Goal: Task Accomplishment & Management: Manage account settings

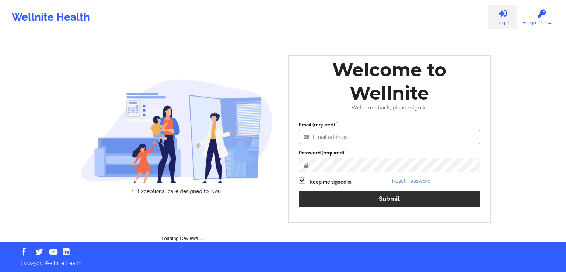
type input "[PERSON_NAME][EMAIL_ADDRESS][DOMAIN_NAME]"
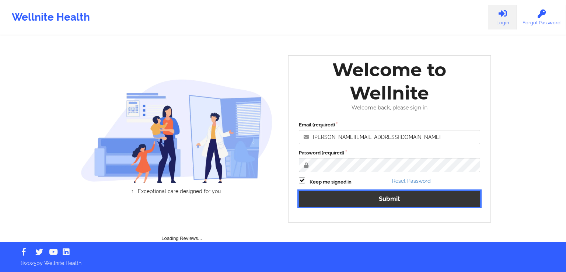
click at [443, 204] on button "Submit" at bounding box center [389, 199] width 181 height 16
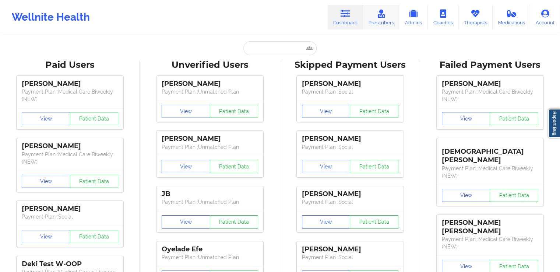
click at [391, 14] on link "Prescribers" at bounding box center [381, 17] width 36 height 24
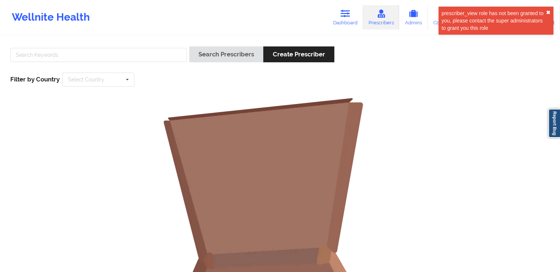
click at [548, 11] on button "✖︎" at bounding box center [548, 13] width 4 height 6
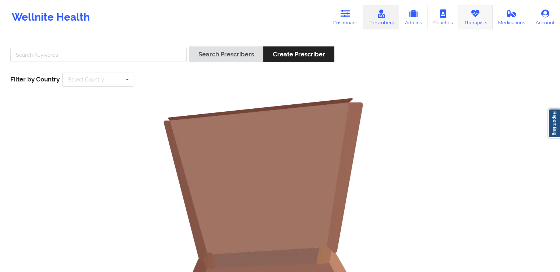
click at [478, 17] on icon at bounding box center [476, 14] width 10 height 8
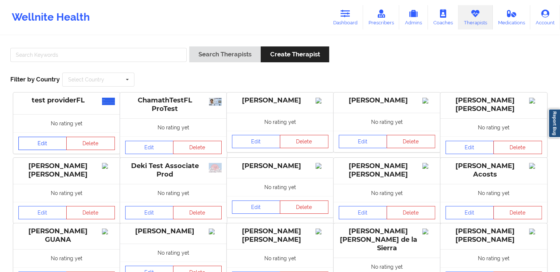
click at [55, 142] on link "Edit" at bounding box center [42, 143] width 49 height 13
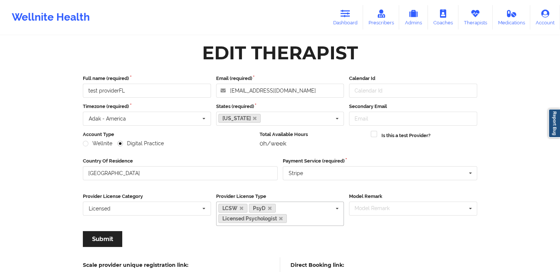
scroll to position [3, 0]
click at [408, 89] on input "Calendar Id" at bounding box center [413, 90] width 128 height 14
click at [460, 118] on input "Secondary Email" at bounding box center [413, 118] width 128 height 14
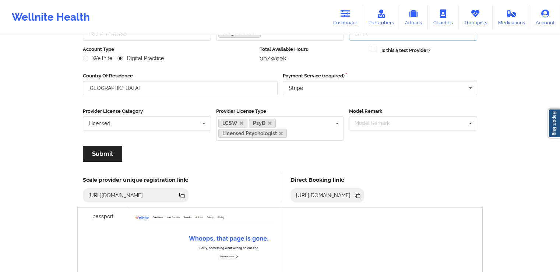
scroll to position [0, 0]
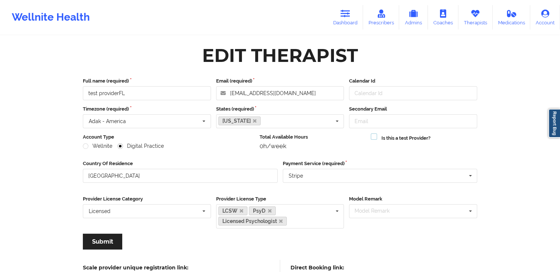
click at [373, 133] on label at bounding box center [374, 133] width 6 height 0
click at [373, 137] on input "Is this a test Provider?" at bounding box center [374, 136] width 6 height 6
checkbox input "true"
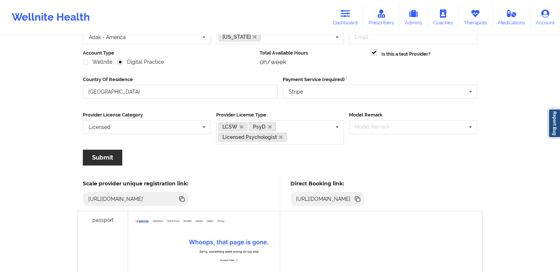
drag, startPoint x: 88, startPoint y: 165, endPoint x: 99, endPoint y: 155, distance: 15.1
click at [99, 155] on div "Full name (required) test providerFL Email (required) testproviderfl1@yopmail.c…" at bounding box center [280, 82] width 405 height 188
click at [99, 155] on button "Submit" at bounding box center [102, 158] width 39 height 16
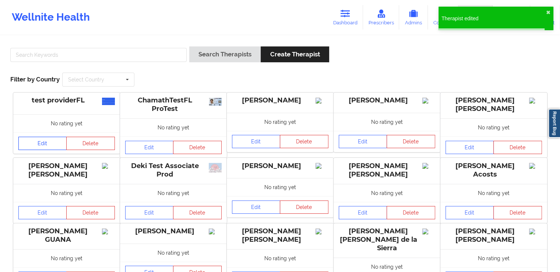
click at [49, 143] on link "Edit" at bounding box center [42, 143] width 49 height 13
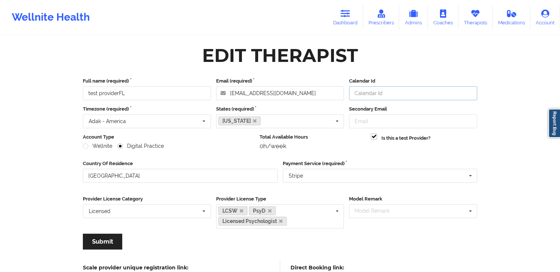
click at [383, 91] on input "Calendar Id" at bounding box center [413, 93] width 128 height 14
type input "1"
type input "123"
click at [98, 244] on button "Submit" at bounding box center [102, 242] width 39 height 16
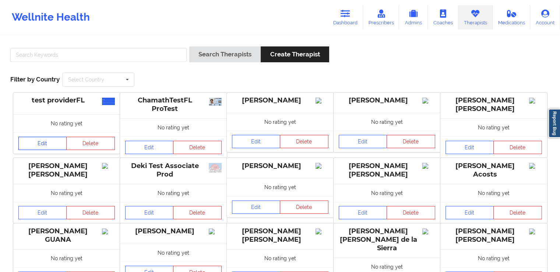
click at [40, 144] on link "Edit" at bounding box center [42, 143] width 49 height 13
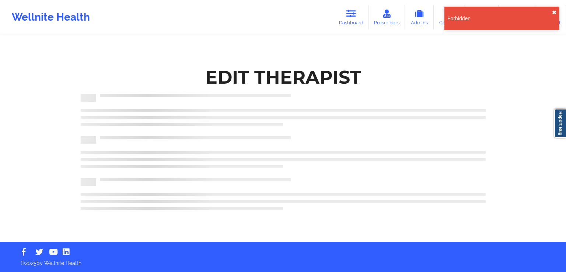
click at [554, 12] on button "✖︎" at bounding box center [554, 13] width 4 height 6
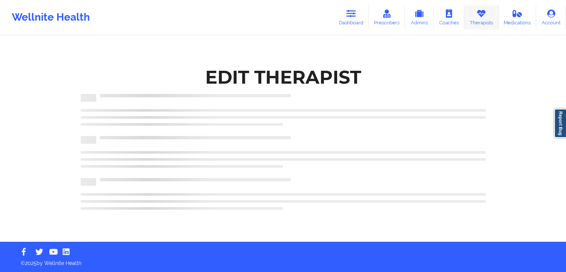
click at [482, 24] on link "Therapists" at bounding box center [481, 17] width 34 height 24
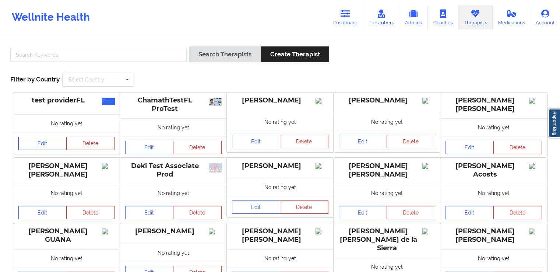
click at [43, 142] on link "Edit" at bounding box center [42, 143] width 49 height 13
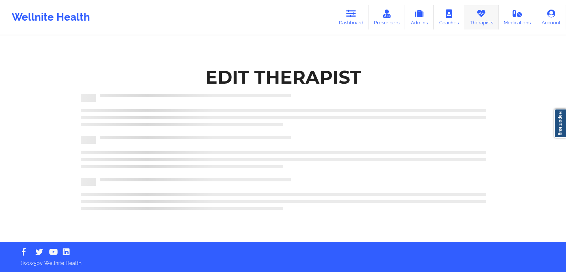
click at [477, 21] on link "Therapists" at bounding box center [481, 17] width 34 height 24
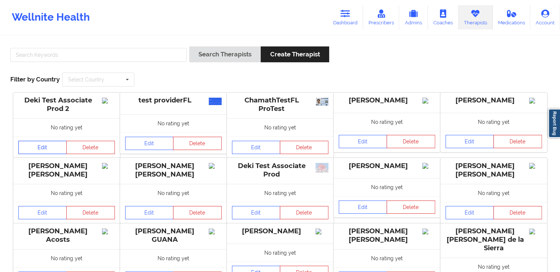
click at [43, 145] on link "Edit" at bounding box center [42, 147] width 49 height 13
click at [152, 144] on link "Edit" at bounding box center [149, 143] width 49 height 13
click at [249, 152] on link "Edit" at bounding box center [256, 147] width 49 height 13
click at [143, 146] on link "Edit" at bounding box center [149, 143] width 49 height 13
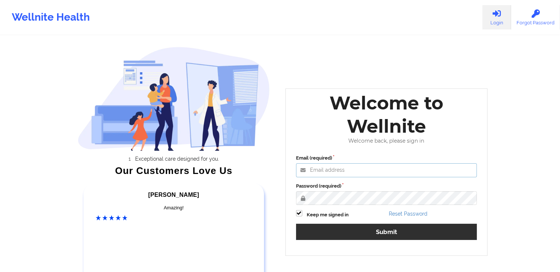
type input "[PERSON_NAME][EMAIL_ADDRESS][DOMAIN_NAME]"
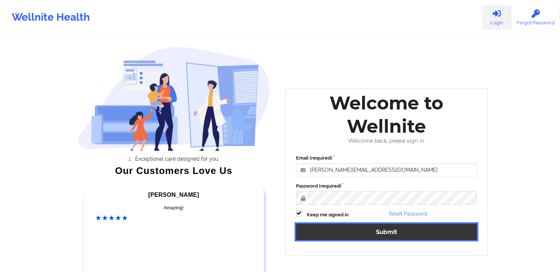
click at [371, 229] on button "Submit" at bounding box center [386, 232] width 181 height 16
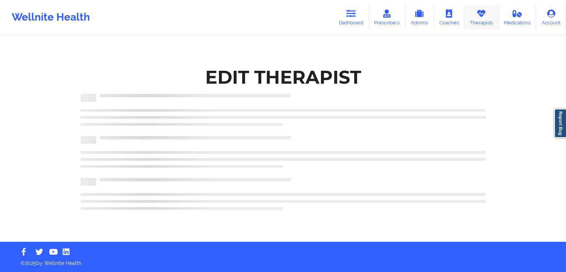
click at [475, 15] on link "Therapists" at bounding box center [481, 17] width 34 height 24
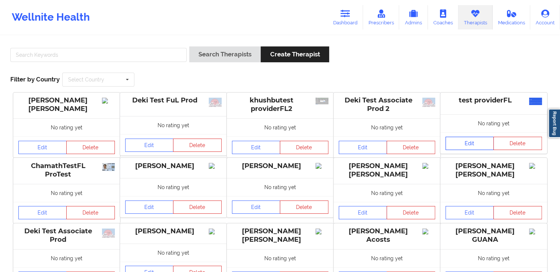
click at [475, 140] on link "Edit" at bounding box center [470, 143] width 49 height 13
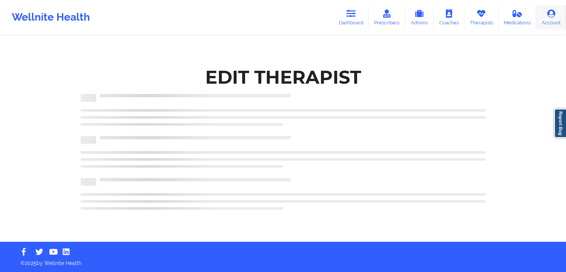
click at [554, 18] on link "Account" at bounding box center [551, 17] width 30 height 24
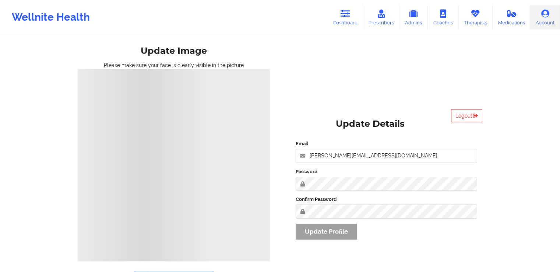
click at [329, 236] on div "Email khushbu@wellnite.com Password Confirm Password Update Profile" at bounding box center [387, 192] width 192 height 115
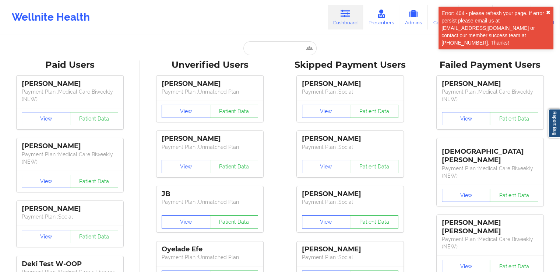
click at [548, 12] on button "✖︎" at bounding box center [548, 13] width 4 height 6
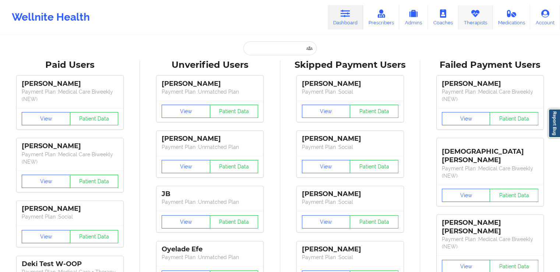
click at [479, 23] on link "Therapists" at bounding box center [476, 17] width 34 height 24
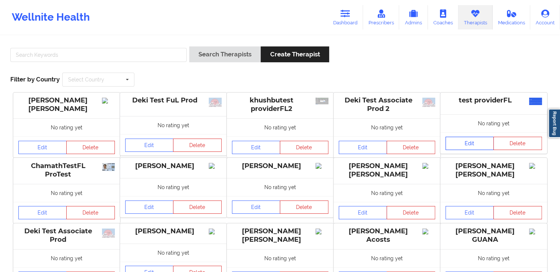
click at [466, 143] on link "Edit" at bounding box center [470, 143] width 49 height 13
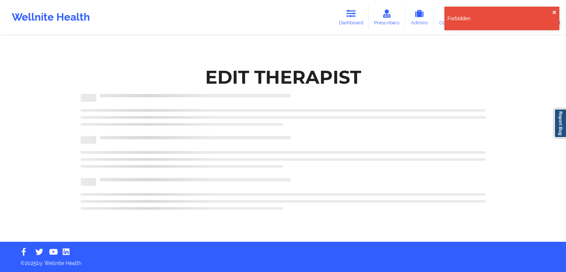
click at [287, 12] on div "Wellnite Health Dashboard Prescribers Admins Coaches Therapists Medications Acc…" at bounding box center [283, 17] width 566 height 29
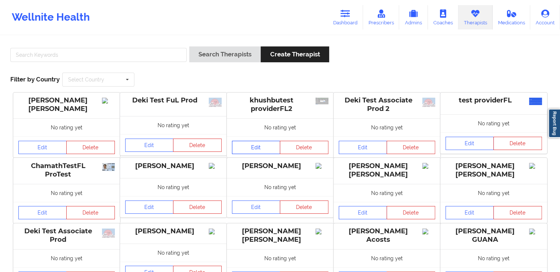
click at [254, 146] on link "Edit" at bounding box center [256, 147] width 49 height 13
click at [361, 150] on link "Edit" at bounding box center [363, 147] width 49 height 13
click at [251, 147] on link "Edit" at bounding box center [256, 147] width 49 height 13
click at [261, 152] on link "Edit" at bounding box center [256, 147] width 49 height 13
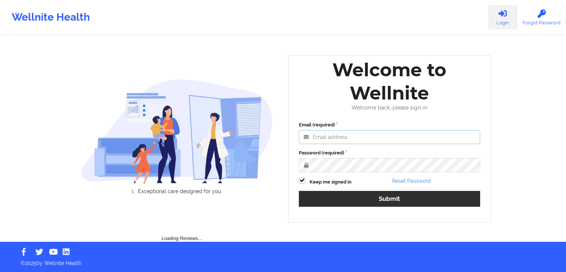
type input "[PERSON_NAME][EMAIL_ADDRESS][DOMAIN_NAME]"
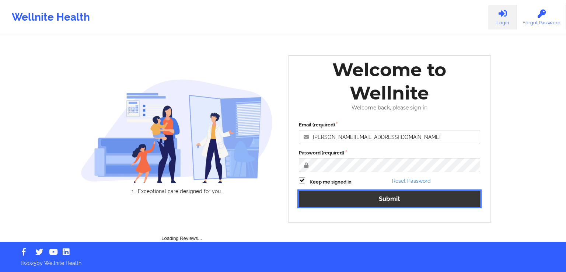
click at [418, 196] on button "Submit" at bounding box center [389, 199] width 181 height 16
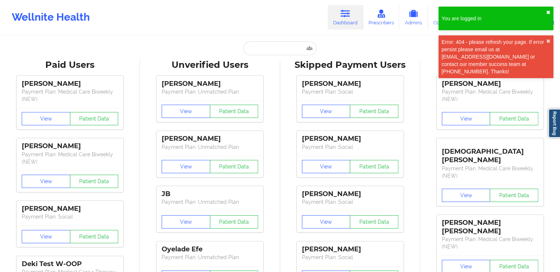
click at [548, 11] on button "✖︎" at bounding box center [548, 13] width 4 height 6
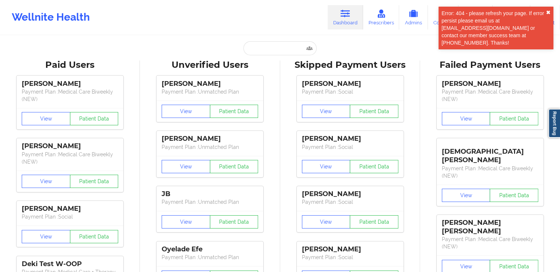
click at [549, 10] on button "✖︎" at bounding box center [548, 13] width 4 height 6
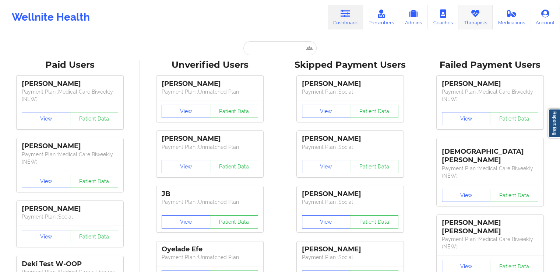
click at [472, 23] on link "Therapists" at bounding box center [476, 17] width 34 height 24
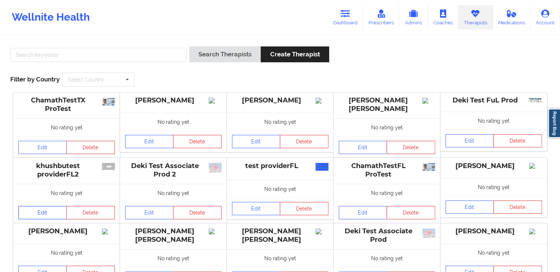
click at [46, 214] on link "Edit" at bounding box center [42, 212] width 49 height 13
click at [260, 207] on link "Edit" at bounding box center [256, 208] width 49 height 13
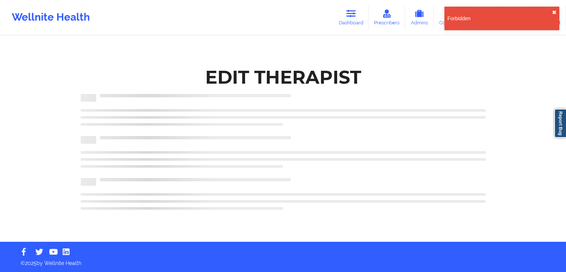
click at [554, 11] on button "✖︎" at bounding box center [554, 13] width 4 height 6
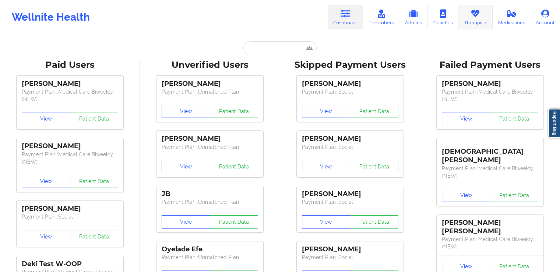
click at [475, 22] on link "Therapists" at bounding box center [476, 17] width 34 height 24
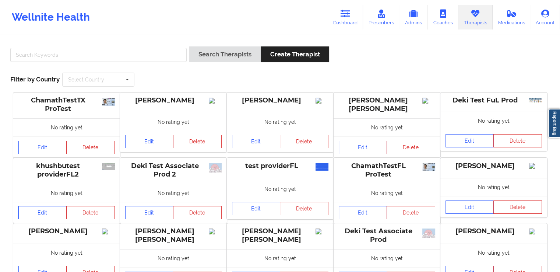
click at [48, 217] on link "Edit" at bounding box center [42, 212] width 49 height 13
click at [470, 139] on link "Edit" at bounding box center [470, 140] width 49 height 13
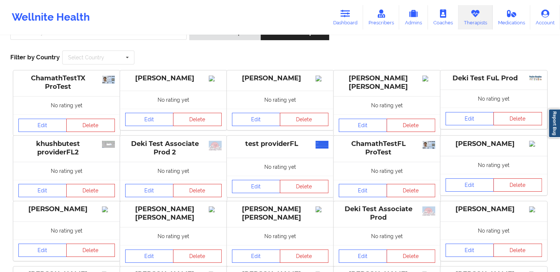
scroll to position [28, 0]
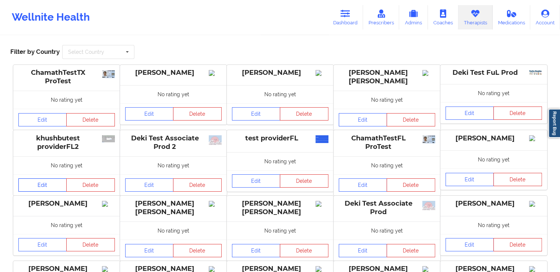
click at [42, 187] on link "Edit" at bounding box center [42, 184] width 49 height 13
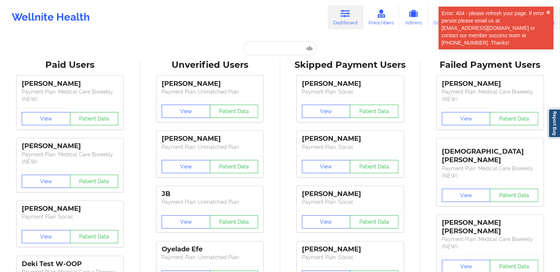
click at [556, 12] on link "Account" at bounding box center [546, 17] width 30 height 24
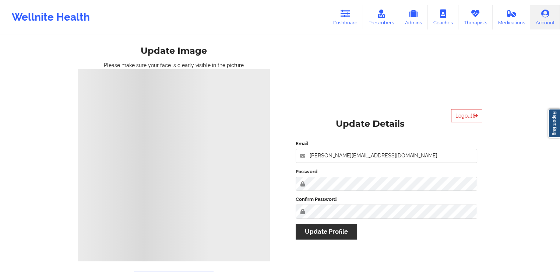
click at [336, 234] on div "Email [PERSON_NAME][EMAIL_ADDRESS][DOMAIN_NAME] Password Confirm Password Updat…" at bounding box center [387, 192] width 192 height 115
click at [329, 233] on div "Email [PERSON_NAME][EMAIL_ADDRESS][DOMAIN_NAME] Password Confirm Password Updat…" at bounding box center [387, 192] width 192 height 115
click at [476, 19] on link "Therapists" at bounding box center [476, 17] width 34 height 24
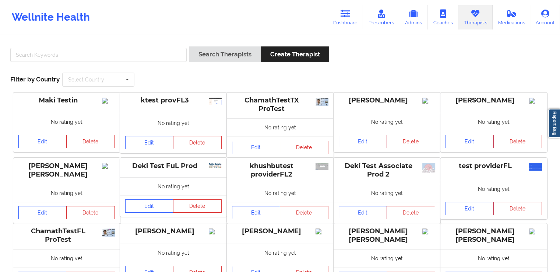
click at [262, 217] on link "Edit" at bounding box center [256, 212] width 49 height 13
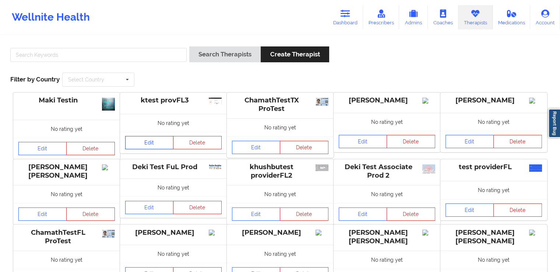
click at [159, 145] on link "Edit" at bounding box center [149, 142] width 49 height 13
click at [265, 214] on link "Edit" at bounding box center [256, 213] width 49 height 13
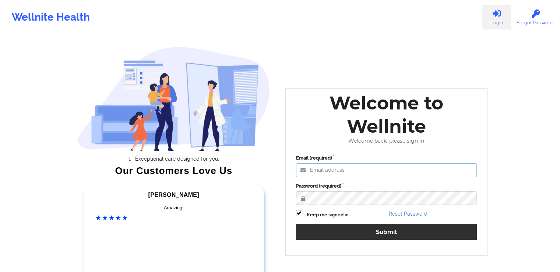
type input "[EMAIL_ADDRESS][DOMAIN_NAME]"
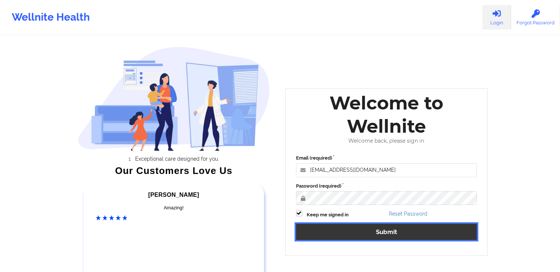
click at [376, 233] on button "Submit" at bounding box center [386, 232] width 181 height 16
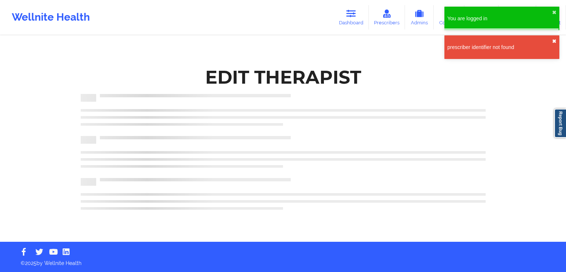
click at [554, 42] on button "✖︎" at bounding box center [554, 41] width 4 height 6
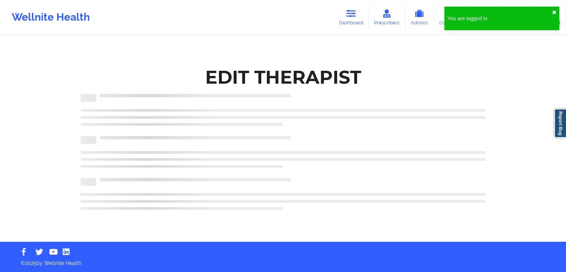
click at [556, 11] on button "✖︎" at bounding box center [554, 13] width 4 height 6
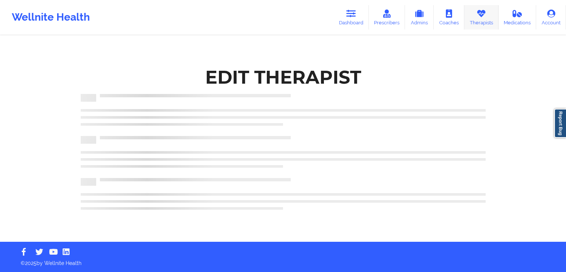
click at [493, 22] on link "Therapists" at bounding box center [481, 17] width 34 height 24
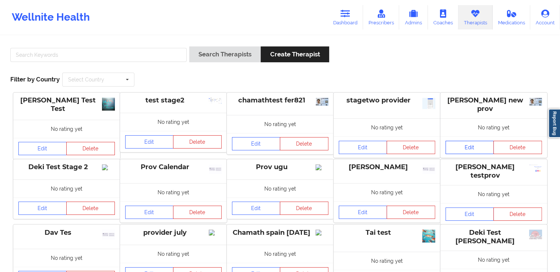
scroll to position [16, 0]
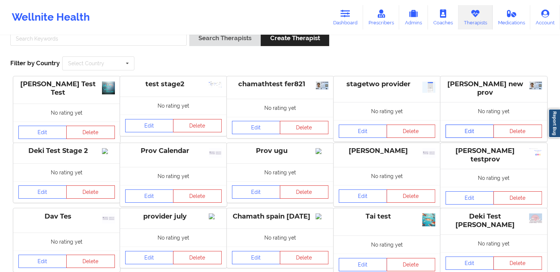
click at [464, 129] on link "Edit" at bounding box center [470, 131] width 49 height 13
